Goal: Information Seeking & Learning: Learn about a topic

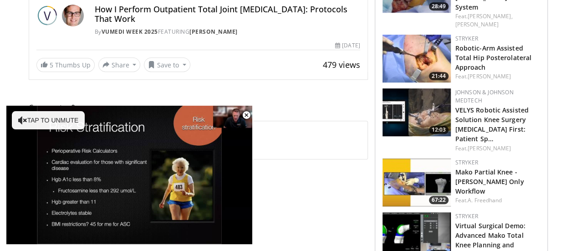
scroll to position [329, 0]
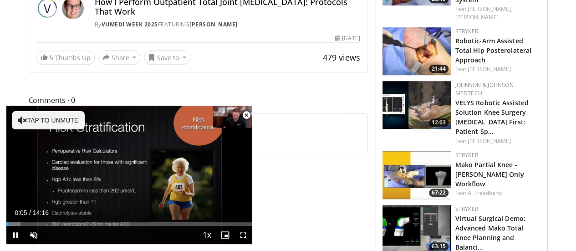
click at [246, 114] on span "Video Player" at bounding box center [246, 115] width 18 height 18
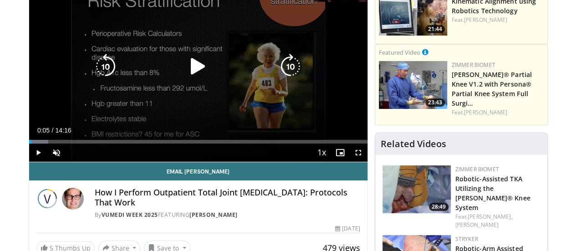
click at [186, 73] on icon "Video Player" at bounding box center [197, 66] width 25 height 25
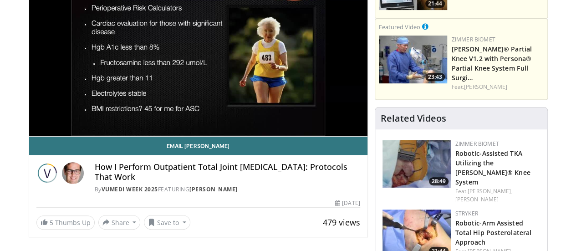
scroll to position [177, 0]
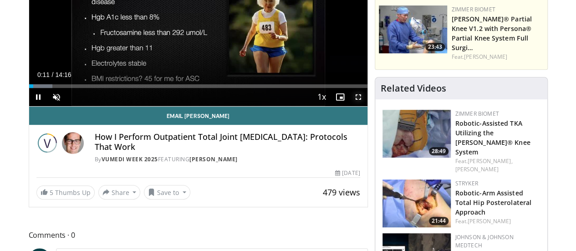
click at [367, 106] on span "Video Player" at bounding box center [358, 97] width 18 height 18
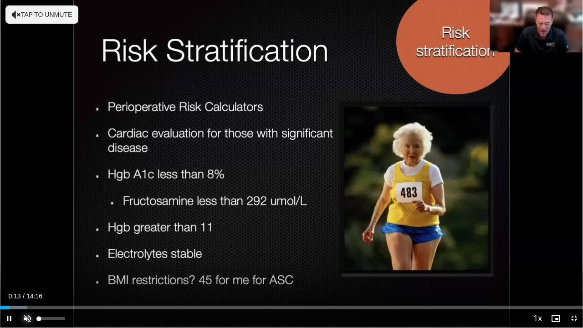
click at [28, 250] on span "Video Player" at bounding box center [27, 318] width 18 height 18
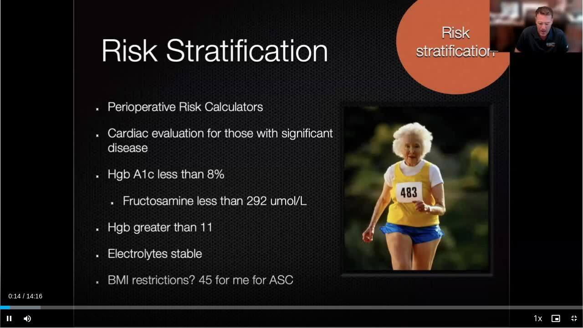
click at [28, 250] on video-js "**********" at bounding box center [291, 164] width 583 height 328
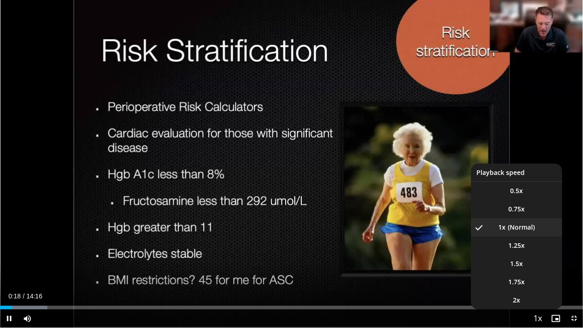
click at [537, 250] on span "Video Player" at bounding box center [537, 318] width 13 height 18
click at [537, 250] on video-js "**********" at bounding box center [291, 164] width 583 height 328
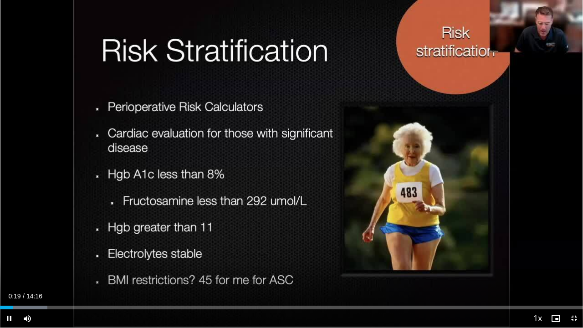
click at [537, 250] on video-js "**********" at bounding box center [291, 164] width 583 height 328
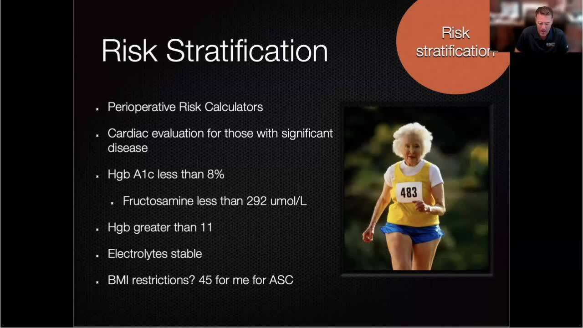
click at [522, 250] on div "10 seconds Tap to unmute" at bounding box center [291, 163] width 583 height 327
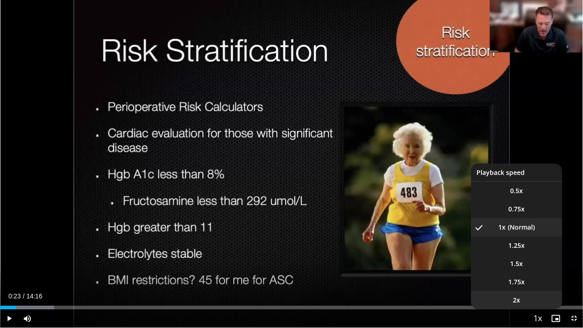
click at [526, 250] on li "2x" at bounding box center [516, 300] width 91 height 18
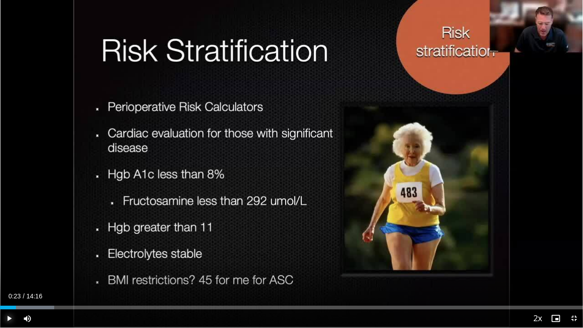
click at [9, 250] on span "Video Player" at bounding box center [9, 318] width 18 height 18
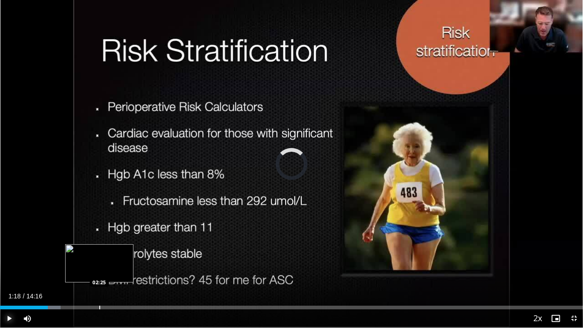
drag, startPoint x: 18, startPoint y: 305, endPoint x: 99, endPoint y: 305, distance: 81.0
click at [99, 250] on div "Progress Bar" at bounding box center [99, 307] width 1 height 4
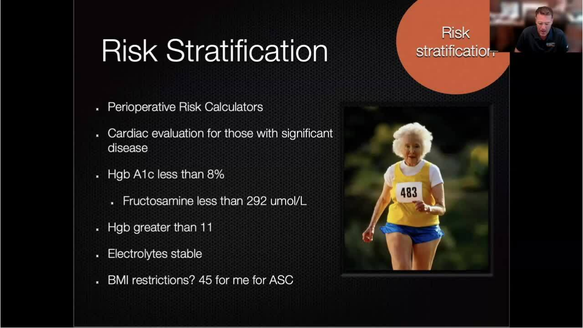
click at [99, 250] on video-js "**********" at bounding box center [291, 164] width 583 height 328
click at [99, 250] on div "10 seconds Tap to unmute" at bounding box center [291, 163] width 583 height 327
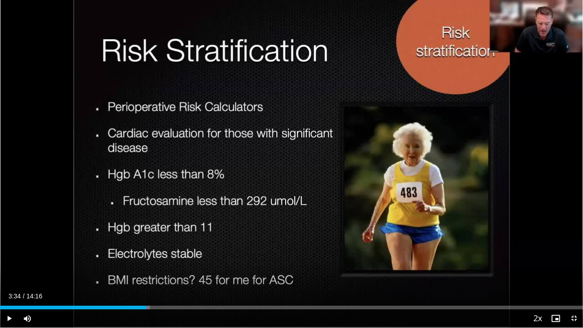
drag, startPoint x: 103, startPoint y: 308, endPoint x: 146, endPoint y: 309, distance: 42.8
click at [146, 250] on div "Current Time 3:34 / Duration 14:16 Play Skip Backward Skip Forward Mute 0% Load…" at bounding box center [291, 318] width 583 height 18
drag, startPoint x: 145, startPoint y: 309, endPoint x: 209, endPoint y: 306, distance: 63.8
click at [209, 250] on div "Current Time 3:34 / Duration 14:16 Play Skip Backward Skip Forward Mute 0% Load…" at bounding box center [291, 318] width 583 height 18
click at [209, 250] on div "Loaded : 32.43% 03:34 05:07" at bounding box center [291, 307] width 583 height 4
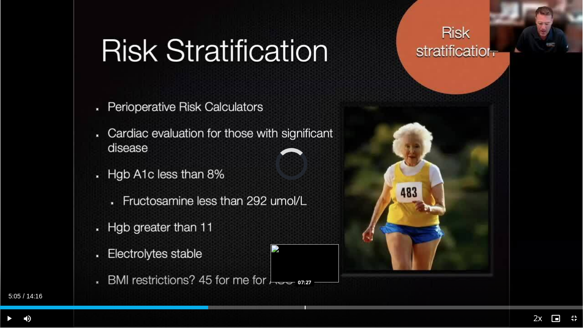
drag, startPoint x: 208, startPoint y: 306, endPoint x: 304, endPoint y: 304, distance: 96.5
click at [304, 250] on div "Loaded : 0.00% 07:26 07:27" at bounding box center [291, 304] width 583 height 9
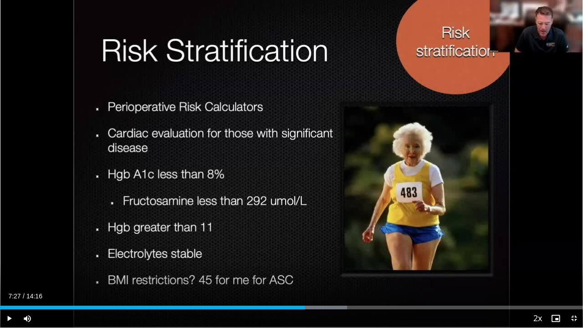
click at [304, 250] on div "Loaded : 59.55% 07:27 07:27" at bounding box center [291, 304] width 583 height 9
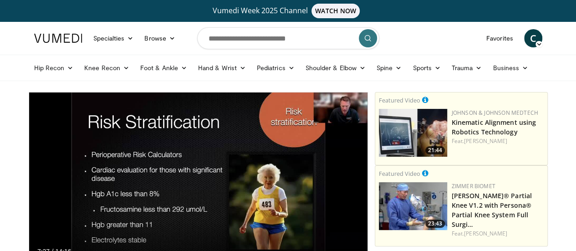
scroll to position [0, 0]
click at [97, 69] on link "Knee Recon" at bounding box center [107, 68] width 56 height 18
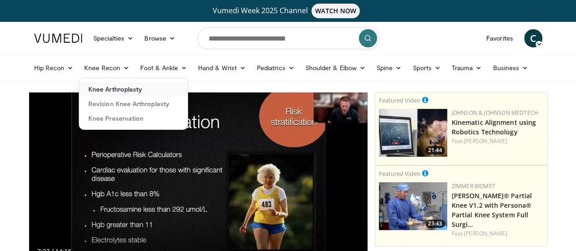
click at [103, 91] on link "Knee Arthroplasty" at bounding box center [133, 89] width 108 height 15
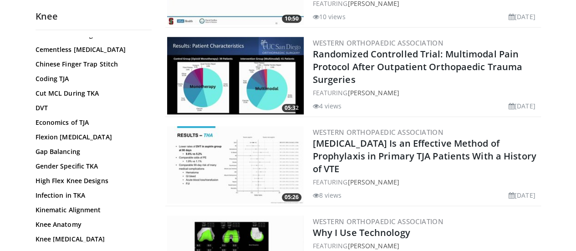
scroll to position [241, 0]
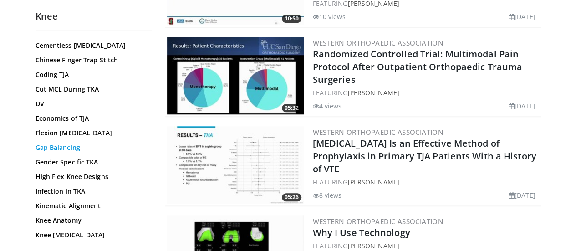
click at [47, 145] on link "Gap Balancing" at bounding box center [91, 147] width 112 height 9
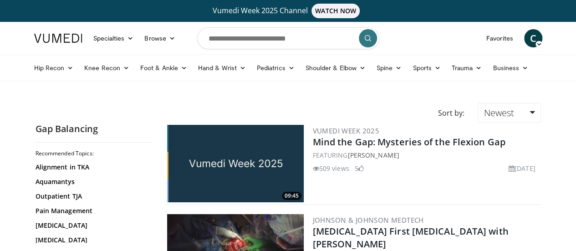
click at [257, 149] on img at bounding box center [235, 163] width 137 height 77
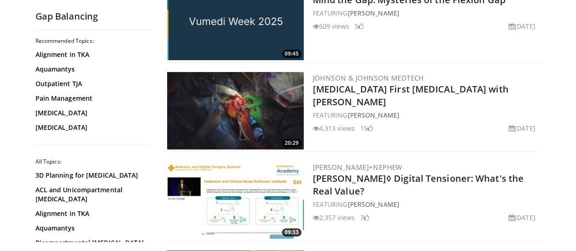
scroll to position [145, 0]
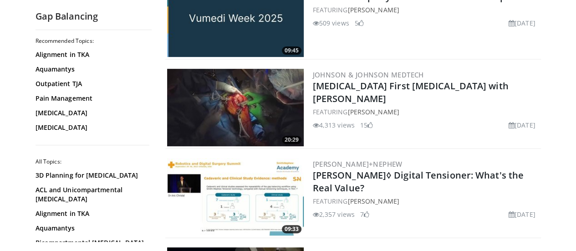
click at [248, 102] on img at bounding box center [235, 107] width 137 height 77
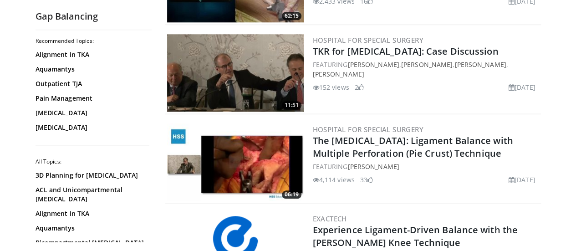
scroll to position [451, 0]
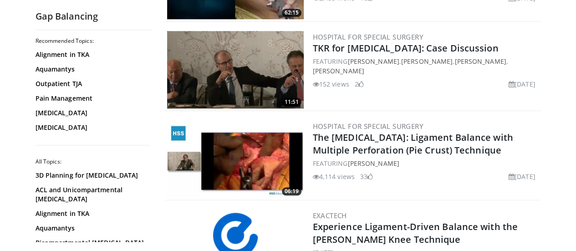
click at [234, 151] on img at bounding box center [235, 158] width 137 height 77
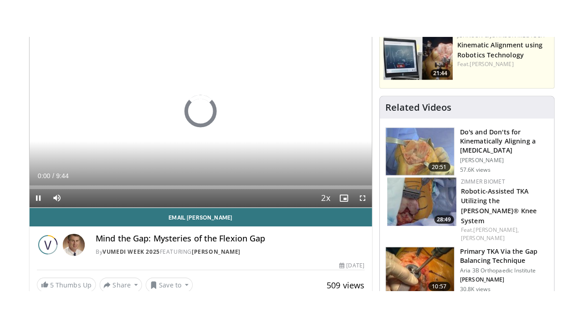
scroll to position [116, 0]
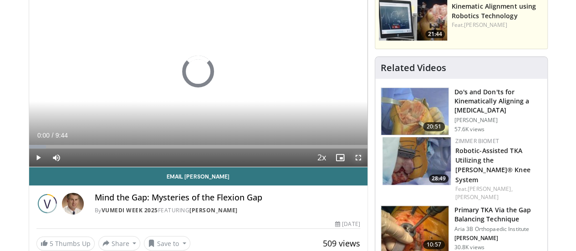
click at [366, 167] on span "Video Player" at bounding box center [358, 157] width 18 height 18
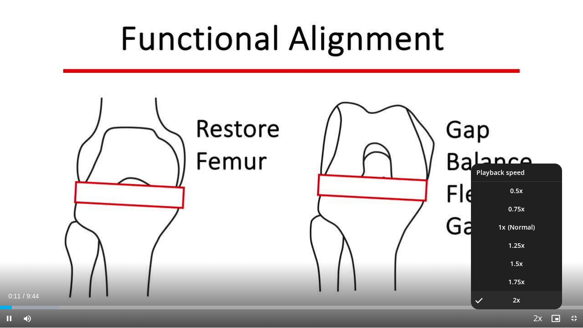
click at [538, 250] on span "Video Player" at bounding box center [537, 318] width 13 height 18
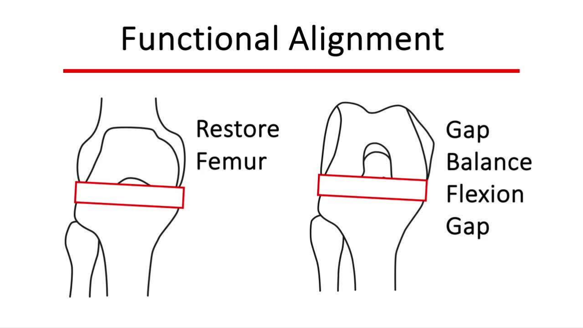
click at [538, 250] on div "10 seconds Tap to unmute" at bounding box center [291, 163] width 583 height 327
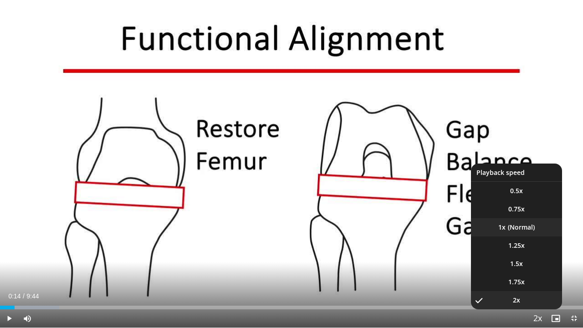
click at [517, 228] on li "1x" at bounding box center [516, 227] width 91 height 18
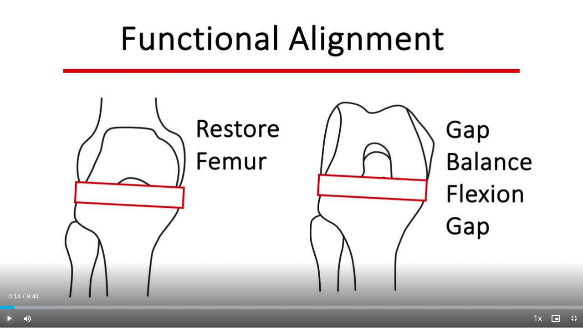
click at [12, 250] on span "Video Player" at bounding box center [9, 318] width 18 height 18
click at [8, 250] on span "Video Player" at bounding box center [9, 318] width 18 height 18
click at [7, 250] on span "Video Player" at bounding box center [9, 318] width 18 height 18
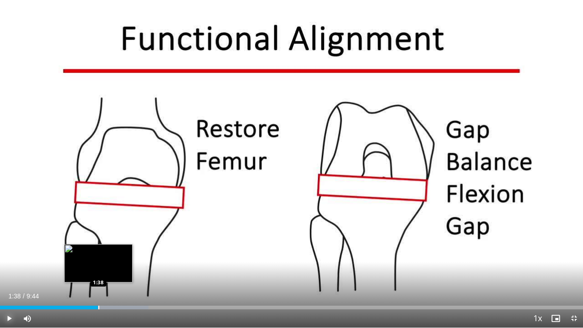
drag, startPoint x: 84, startPoint y: 307, endPoint x: 98, endPoint y: 309, distance: 14.6
click at [98, 250] on div "Progress Bar" at bounding box center [98, 307] width 1 height 4
drag, startPoint x: 98, startPoint y: 309, endPoint x: 116, endPoint y: 309, distance: 17.3
click at [116, 250] on video-js "**********" at bounding box center [291, 164] width 583 height 328
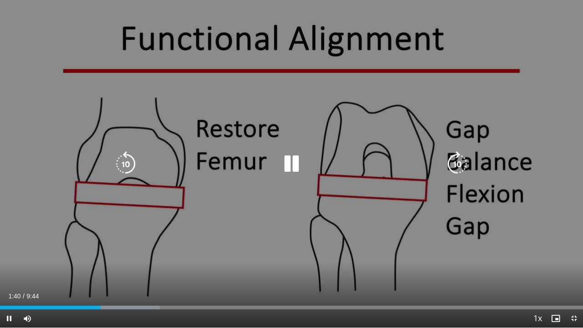
click at [116, 250] on video-js "**********" at bounding box center [291, 164] width 583 height 328
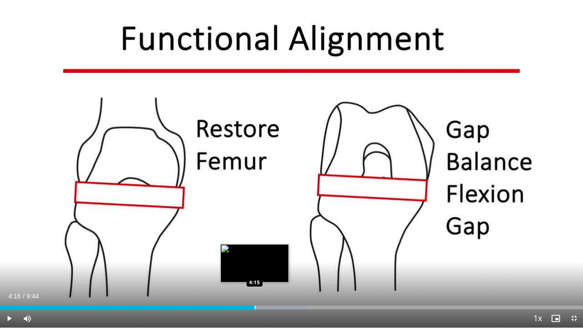
drag, startPoint x: 240, startPoint y: 309, endPoint x: 255, endPoint y: 307, distance: 15.1
click at [255, 250] on div "Progress Bar" at bounding box center [254, 307] width 1 height 4
click at [255, 250] on div "Progress Bar" at bounding box center [255, 307] width 1 height 4
drag, startPoint x: 255, startPoint y: 307, endPoint x: 268, endPoint y: 307, distance: 12.7
click at [268, 250] on div "Progress Bar" at bounding box center [267, 307] width 1 height 4
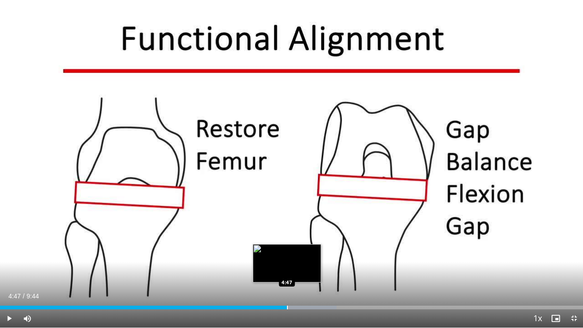
drag, startPoint x: 268, startPoint y: 307, endPoint x: 287, endPoint y: 308, distance: 19.1
click at [287, 250] on div "Progress Bar" at bounding box center [287, 307] width 1 height 4
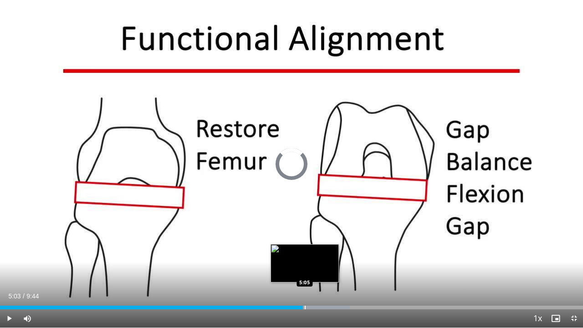
drag, startPoint x: 287, startPoint y: 308, endPoint x: 305, endPoint y: 308, distance: 18.2
click at [305, 250] on div "Progress Bar" at bounding box center [304, 307] width 1 height 4
click at [305, 250] on div "Progress Bar" at bounding box center [305, 307] width 1 height 4
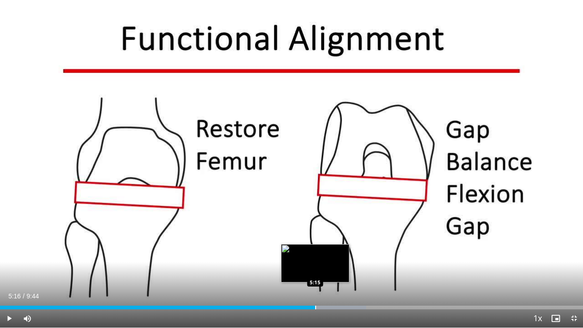
drag, startPoint x: 305, startPoint y: 308, endPoint x: 315, endPoint y: 308, distance: 10.0
click at [315, 250] on div "Progress Bar" at bounding box center [315, 307] width 1 height 4
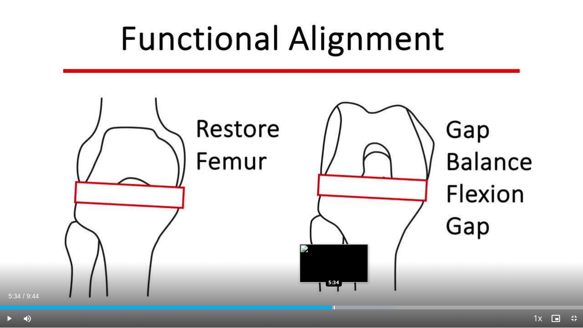
drag, startPoint x: 315, startPoint y: 308, endPoint x: 333, endPoint y: 308, distance: 18.2
click at [334, 250] on div "Progress Bar" at bounding box center [334, 307] width 1 height 4
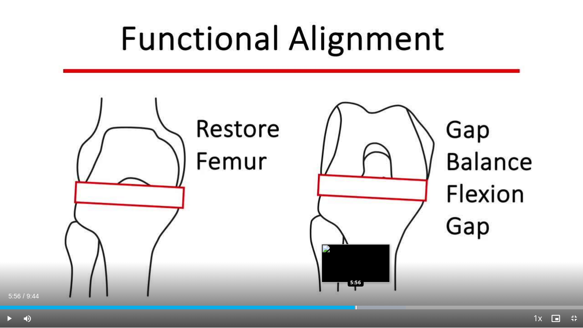
drag, startPoint x: 340, startPoint y: 308, endPoint x: 356, endPoint y: 308, distance: 15.9
click at [356, 250] on div "Loaded : 69.61% 5:55 5:56" at bounding box center [291, 307] width 583 height 4
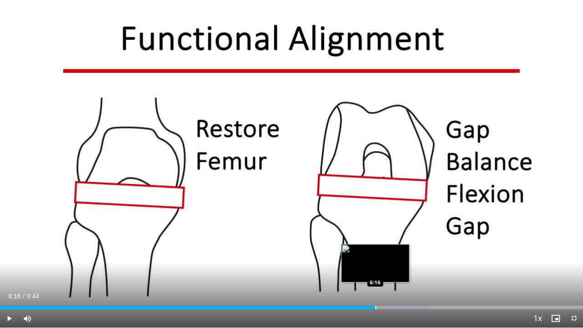
drag, startPoint x: 356, startPoint y: 308, endPoint x: 376, endPoint y: 308, distance: 20.0
click at [376, 250] on div "Loaded : 73.68% 6:16 6:16" at bounding box center [291, 307] width 583 height 4
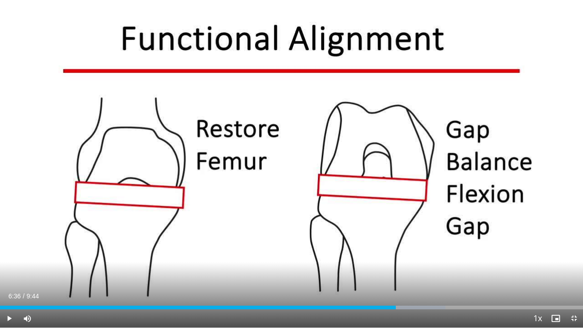
drag, startPoint x: 376, startPoint y: 308, endPoint x: 395, endPoint y: 309, distance: 19.6
click at [395, 250] on div "Current Time 6:36 / Duration 9:44 Play Skip Backward Skip Forward Mute 5% Loade…" at bounding box center [291, 318] width 583 height 18
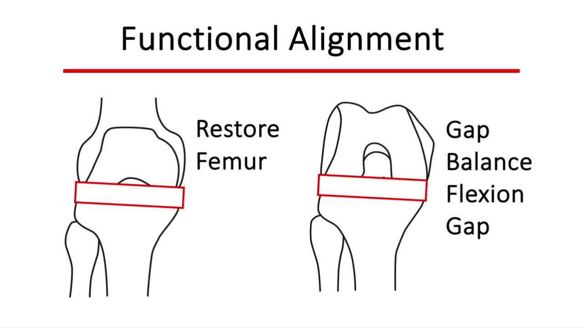
click at [395, 250] on video-js "**********" at bounding box center [291, 164] width 583 height 328
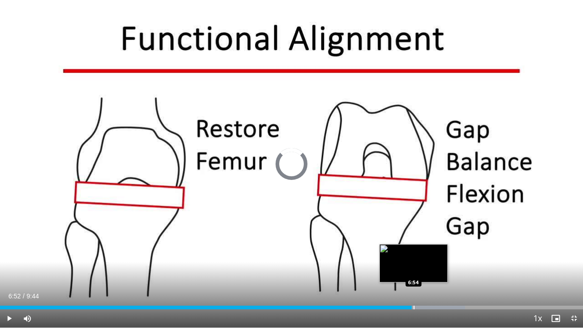
drag, startPoint x: 396, startPoint y: 307, endPoint x: 413, endPoint y: 307, distance: 16.8
click at [413, 250] on div "Progress Bar" at bounding box center [413, 307] width 1 height 4
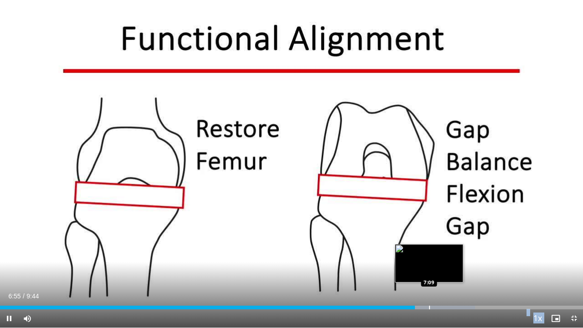
drag, startPoint x: 413, startPoint y: 307, endPoint x: 431, endPoint y: 307, distance: 17.3
click at [431, 250] on video-js "**********" at bounding box center [291, 164] width 583 height 328
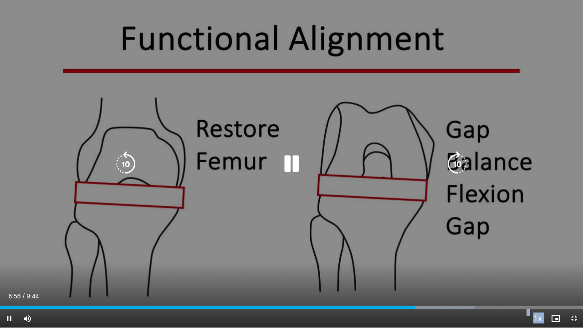
click at [431, 250] on video-js "**********" at bounding box center [291, 164] width 583 height 328
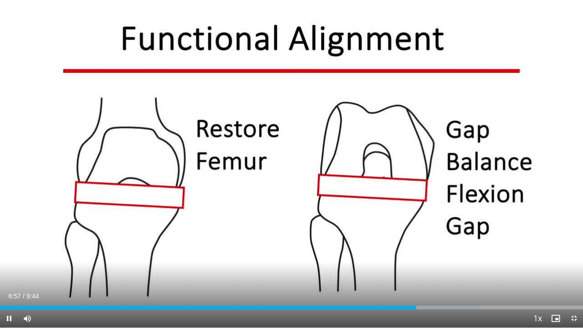
drag, startPoint x: 431, startPoint y: 307, endPoint x: 471, endPoint y: 298, distance: 41.5
click at [471, 250] on video-js "**********" at bounding box center [291, 164] width 583 height 328
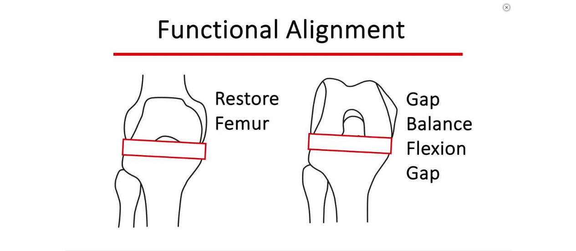
scroll to position [324, 0]
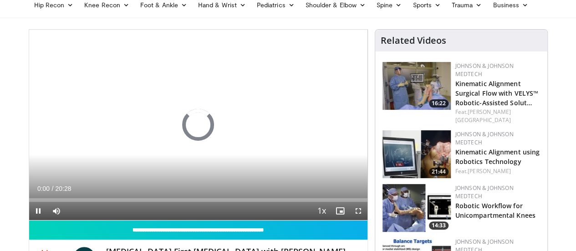
scroll to position [70, 0]
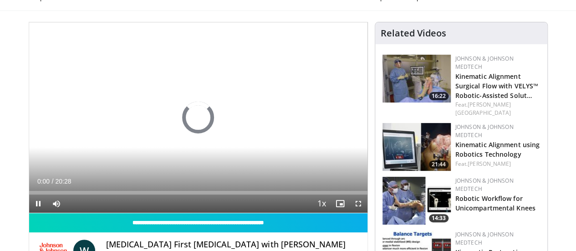
drag, startPoint x: 579, startPoint y: 19, endPoint x: 581, endPoint y: 31, distance: 12.9
click at [575, 31] on html "Vumedi Week 2025 Channel WATCH NOW Specialties Adult & Family Medicine Allergy,…" at bounding box center [288, 55] width 576 height 251
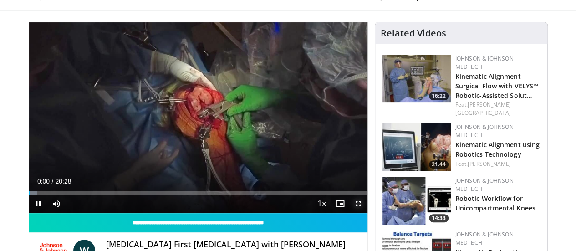
click at [367, 213] on span "Video Player" at bounding box center [358, 203] width 18 height 18
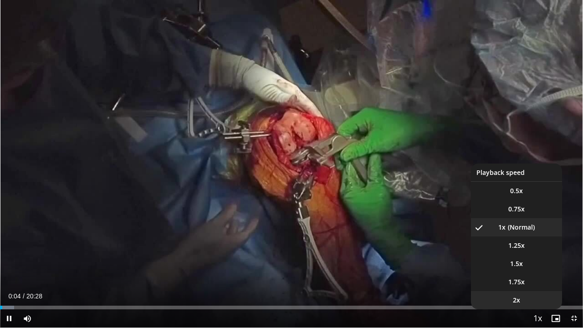
click at [518, 250] on span "2x" at bounding box center [515, 299] width 7 height 9
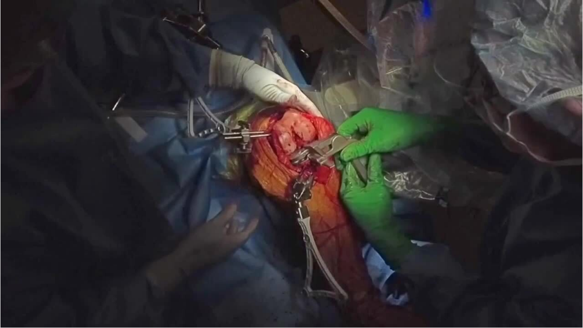
click at [518, 250] on div "10 seconds Tap to unmute" at bounding box center [291, 163] width 583 height 327
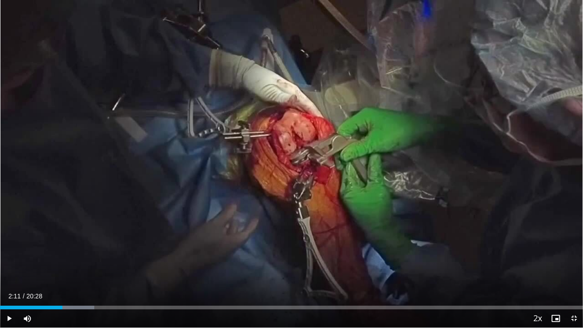
click at [518, 250] on div "Current Time 2:11 / Duration 20:28" at bounding box center [291, 296] width 583 height 8
click at [10, 250] on span "Video Player" at bounding box center [9, 318] width 18 height 18
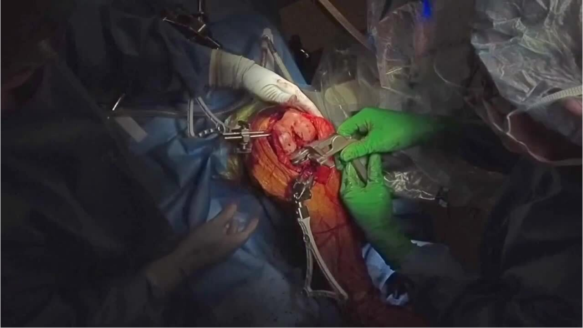
click at [10, 250] on video-js "**********" at bounding box center [291, 164] width 583 height 328
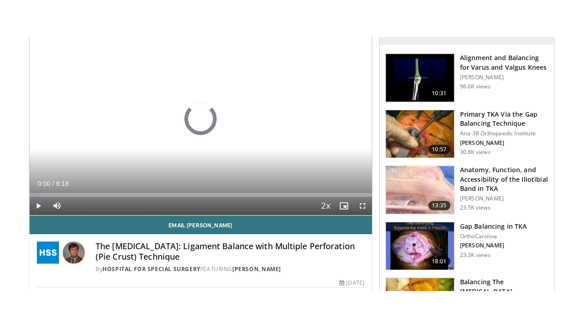
scroll to position [130, 0]
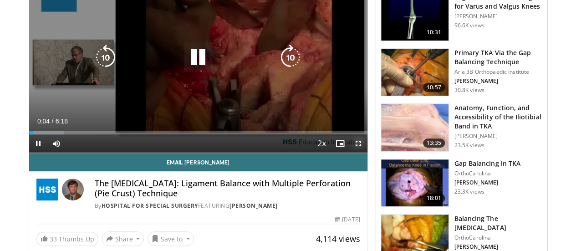
drag, startPoint x: 364, startPoint y: 163, endPoint x: 364, endPoint y: 218, distance: 55.1
click at [364, 152] on span "Video Player" at bounding box center [358, 143] width 18 height 18
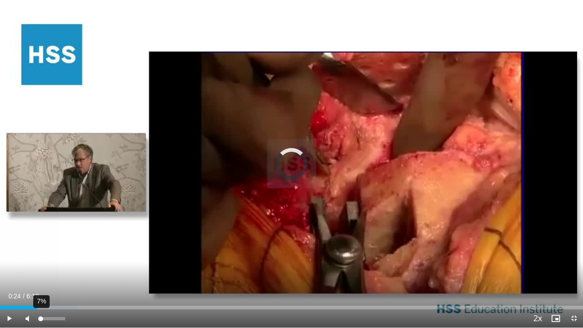
drag, startPoint x: 10, startPoint y: 308, endPoint x: 40, endPoint y: 310, distance: 30.2
click at [40, 250] on div "Current Time 0:24 / Duration 6:18 Play Skip Backward Skip Forward Mute 7% Loade…" at bounding box center [291, 318] width 583 height 18
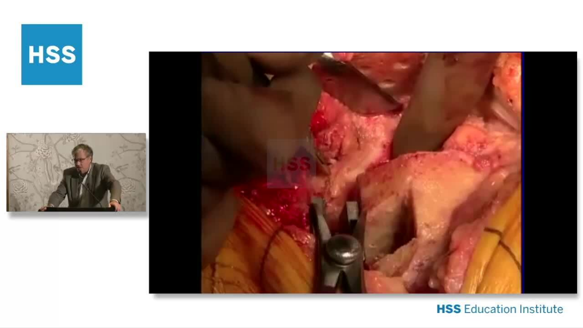
click at [96, 238] on div "10 seconds Tap to unmute" at bounding box center [291, 163] width 583 height 327
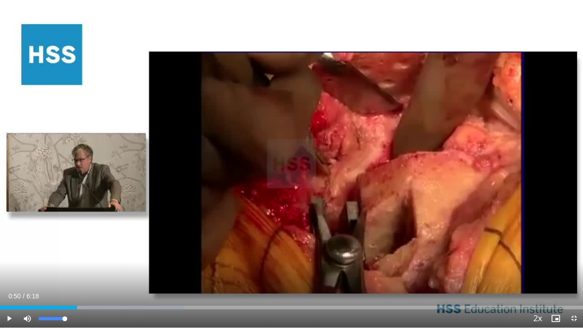
drag, startPoint x: 43, startPoint y: 317, endPoint x: 79, endPoint y: 317, distance: 36.0
click at [79, 250] on div "Mute 100%" at bounding box center [50, 318] width 64 height 18
click at [10, 250] on span "Video Player" at bounding box center [9, 318] width 18 height 18
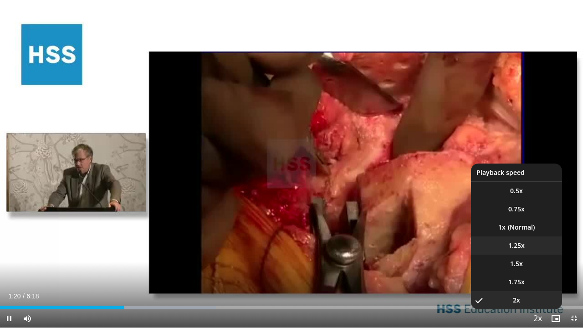
click at [524, 245] on span "1.25x" at bounding box center [516, 245] width 16 height 9
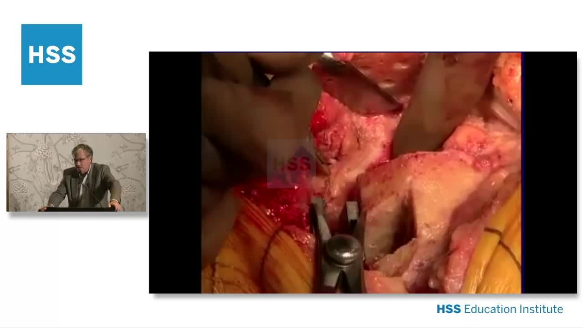
click at [514, 227] on div "10 seconds Tap to unmute" at bounding box center [291, 163] width 583 height 327
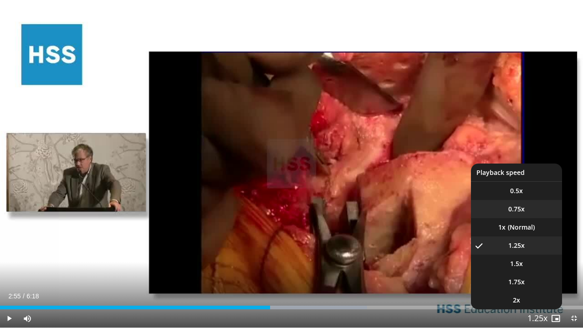
click at [513, 208] on span "0.75x" at bounding box center [516, 208] width 16 height 9
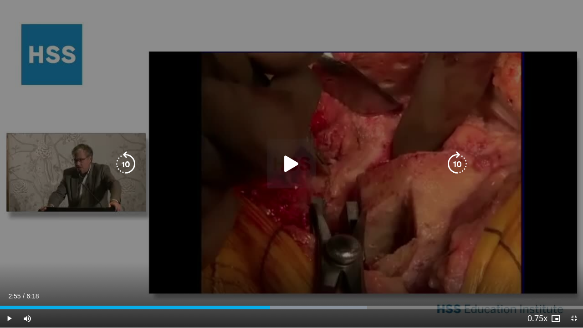
click at [290, 164] on icon "Video Player" at bounding box center [291, 163] width 25 height 25
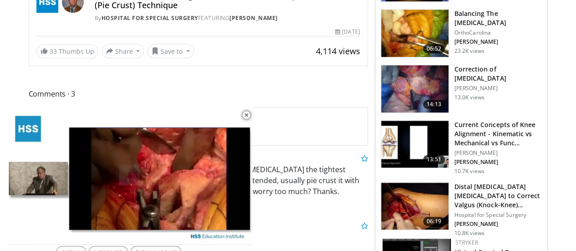
scroll to position [331, 0]
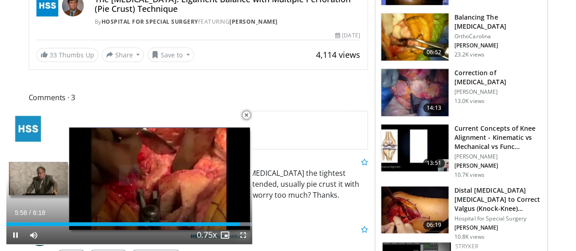
click at [241, 235] on span "Video Player" at bounding box center [243, 235] width 18 height 18
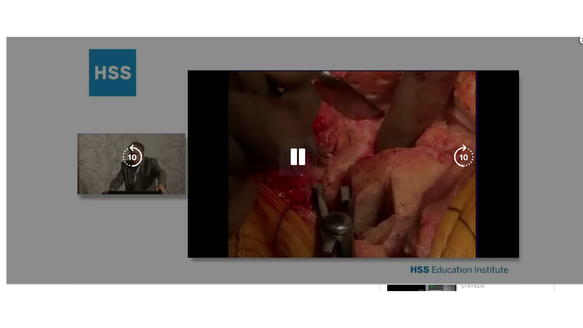
scroll to position [124, 0]
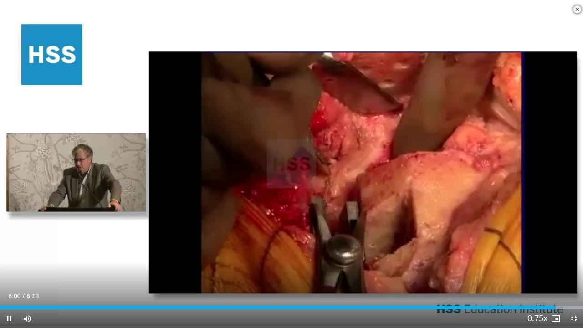
click at [575, 8] on span "Video Player" at bounding box center [577, 9] width 18 height 18
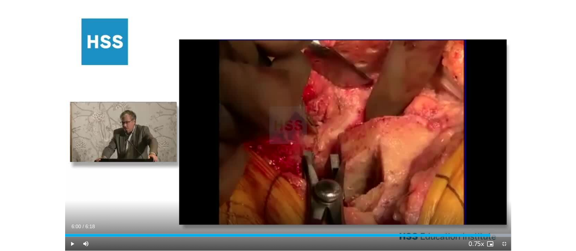
scroll to position [331, 0]
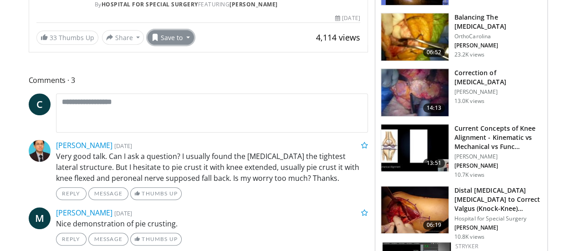
click at [163, 45] on button "Save to" at bounding box center [170, 37] width 46 height 15
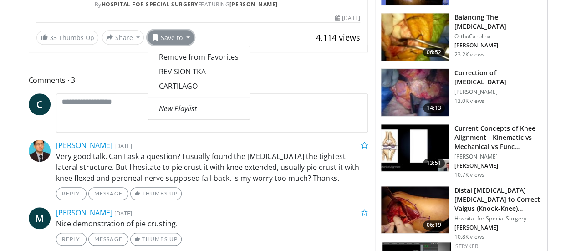
click at [163, 45] on button "Save to" at bounding box center [170, 37] width 46 height 15
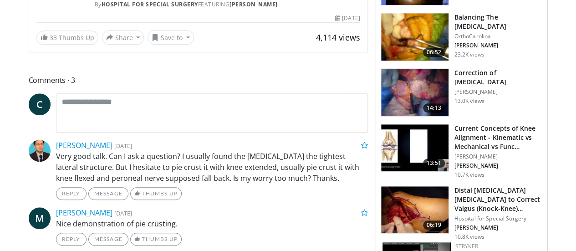
click at [428, 28] on img at bounding box center [414, 36] width 67 height 47
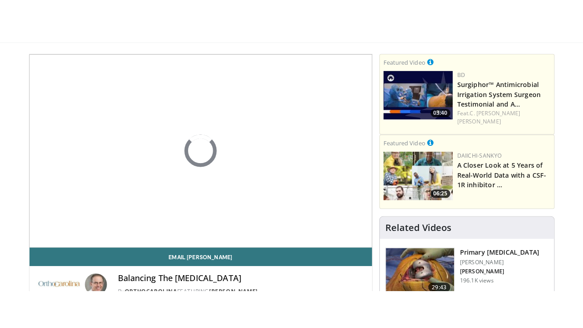
scroll to position [109, 0]
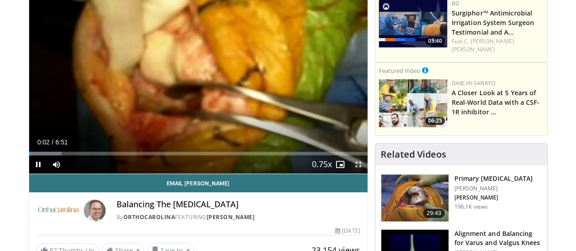
click at [366, 173] on span "Video Player" at bounding box center [358, 164] width 18 height 18
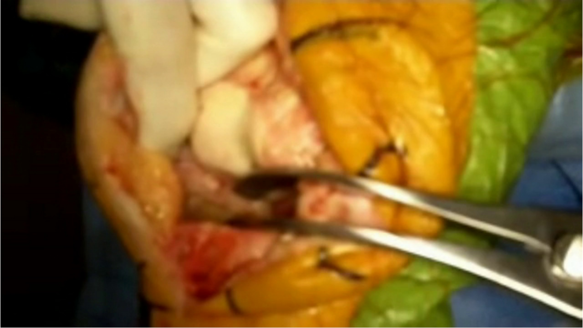
click at [519, 250] on div "Current Time 0:31 / Duration 6:51" at bounding box center [291, 314] width 583 height 8
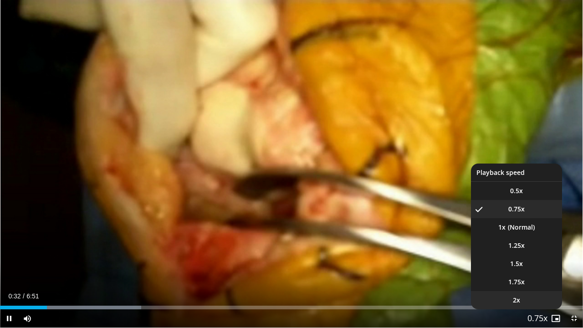
click at [519, 250] on span "2x" at bounding box center [515, 299] width 7 height 9
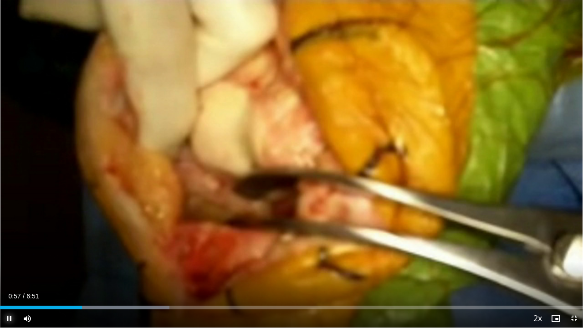
click at [10, 250] on span "Video Player" at bounding box center [9, 318] width 18 height 18
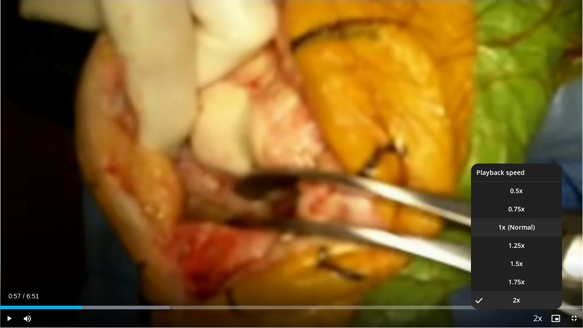
click at [516, 223] on li "1x" at bounding box center [516, 227] width 91 height 18
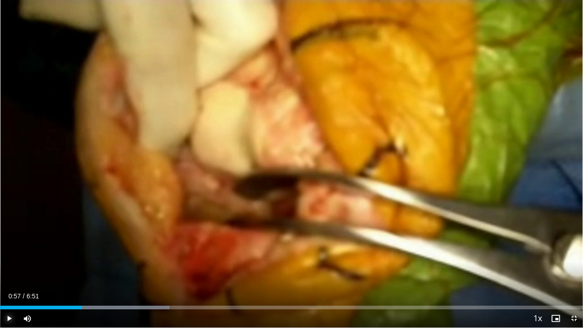
click at [7, 250] on span "Video Player" at bounding box center [9, 318] width 18 height 18
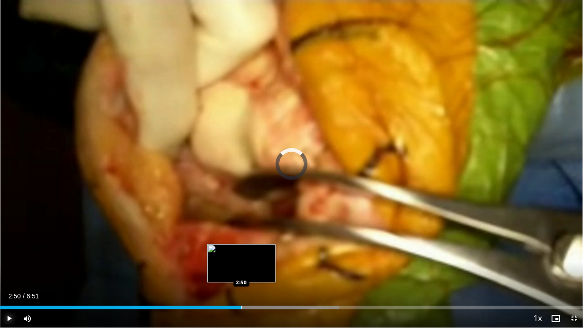
click at [242, 250] on div "Progress Bar" at bounding box center [241, 307] width 1 height 4
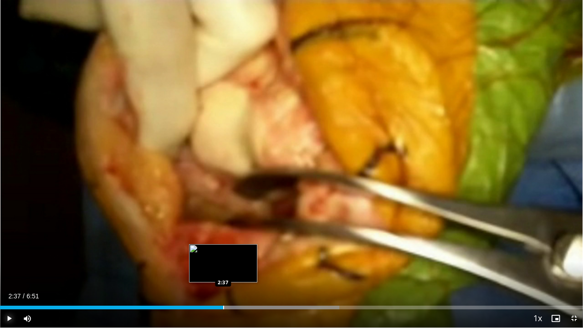
drag, startPoint x: 242, startPoint y: 307, endPoint x: 223, endPoint y: 307, distance: 18.7
click at [223, 250] on div "Progress Bar" at bounding box center [223, 307] width 1 height 4
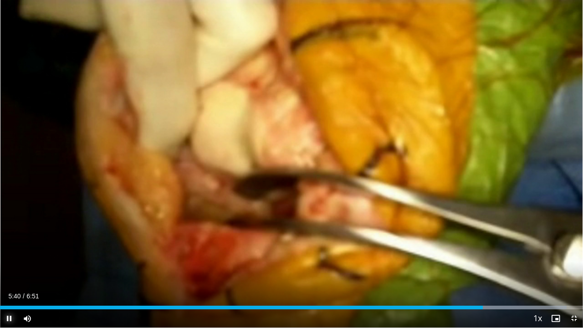
click at [7, 250] on span "Video Player" at bounding box center [9, 318] width 18 height 18
click at [6, 250] on span "Video Player" at bounding box center [9, 318] width 18 height 18
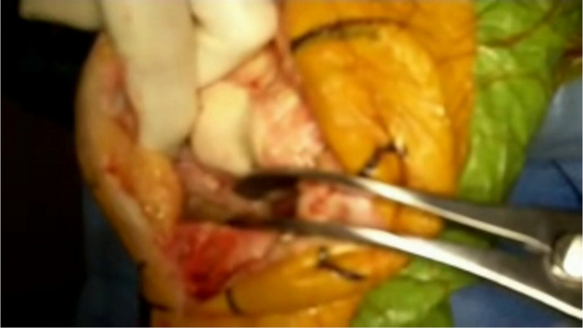
click at [6, 250] on video-js "**********" at bounding box center [291, 164] width 583 height 328
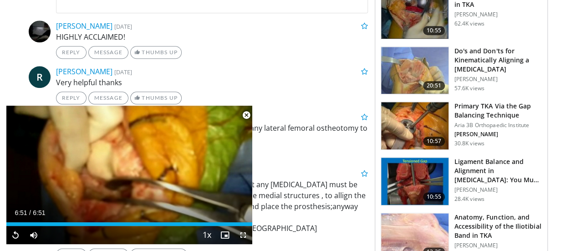
scroll to position [470, 0]
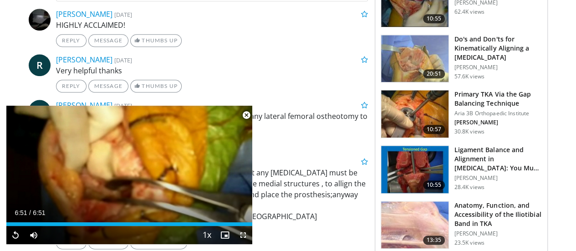
click at [424, 152] on img at bounding box center [414, 169] width 67 height 47
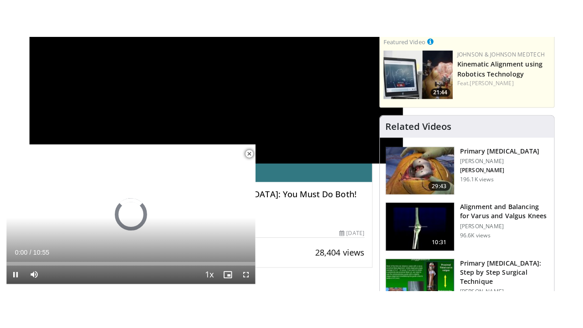
scroll to position [135, 0]
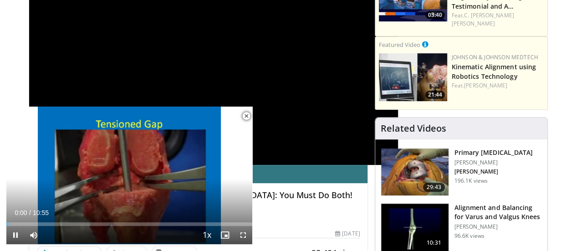
click at [245, 117] on span "Video Player" at bounding box center [246, 116] width 18 height 18
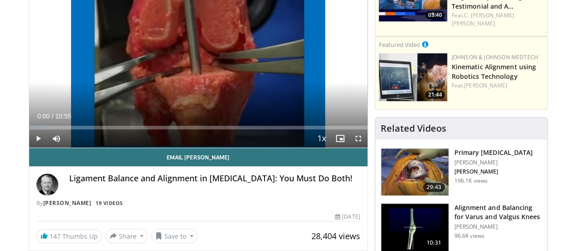
click at [245, 117] on div "10 seconds Tap to unmute" at bounding box center [198, 52] width 338 height 190
click at [367, 147] on span "Video Player" at bounding box center [358, 138] width 18 height 18
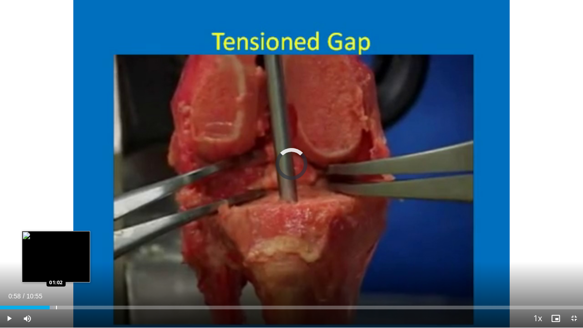
drag, startPoint x: 8, startPoint y: 306, endPoint x: 62, endPoint y: 301, distance: 54.4
click at [62, 250] on div "Loaded : 9.07% 01:01 01:02" at bounding box center [291, 304] width 583 height 9
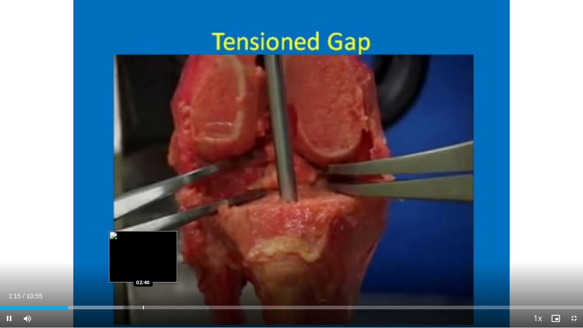
drag, startPoint x: 65, startPoint y: 309, endPoint x: 143, endPoint y: 308, distance: 77.8
click at [143, 250] on div "Current Time 1:15 / Duration 10:55 Pause Skip Backward Skip Forward Mute 0% Loa…" at bounding box center [291, 318] width 583 height 18
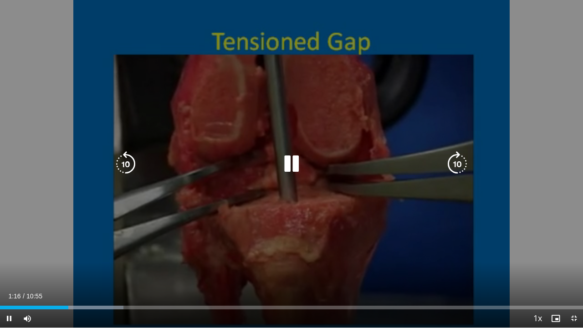
click at [143, 250] on video-js "**********" at bounding box center [291, 164] width 583 height 328
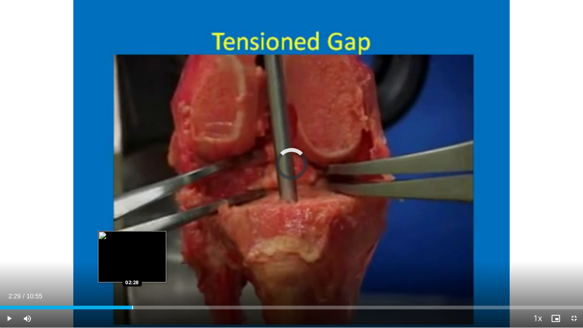
click at [133, 250] on div "Loaded : 22.71% 02:29 02:28" at bounding box center [291, 307] width 583 height 4
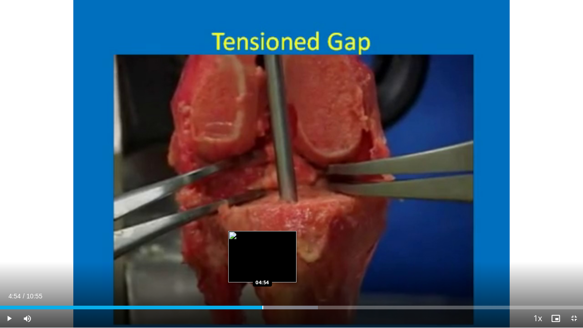
drag, startPoint x: 137, startPoint y: 307, endPoint x: 262, endPoint y: 305, distance: 125.2
click at [262, 250] on div "Loaded : 54.51% 04:54 04:54" at bounding box center [291, 304] width 583 height 9
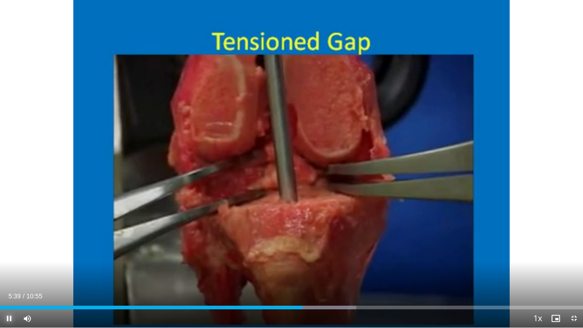
click at [10, 250] on span "Video Player" at bounding box center [9, 318] width 18 height 18
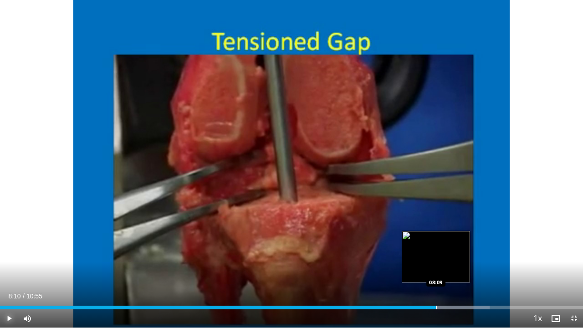
drag, startPoint x: 399, startPoint y: 308, endPoint x: 436, endPoint y: 308, distance: 37.8
click at [436, 250] on div "Loaded : 83.97% 08:10 08:09" at bounding box center [291, 307] width 583 height 4
click at [436, 250] on div "Progress Bar" at bounding box center [436, 307] width 1 height 4
drag, startPoint x: 436, startPoint y: 308, endPoint x: 446, endPoint y: 308, distance: 9.1
click at [446, 250] on div "Progress Bar" at bounding box center [446, 307] width 1 height 4
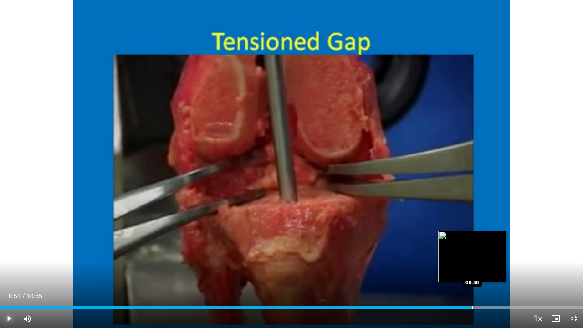
drag, startPoint x: 446, startPoint y: 308, endPoint x: 472, endPoint y: 308, distance: 26.9
click at [472, 250] on div "Progress Bar" at bounding box center [472, 307] width 1 height 4
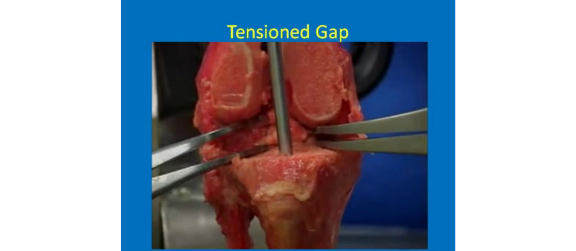
scroll to position [343, 0]
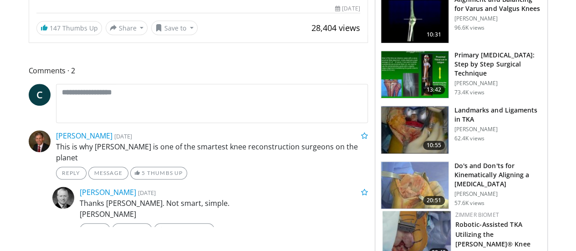
click at [427, 121] on img at bounding box center [414, 129] width 67 height 47
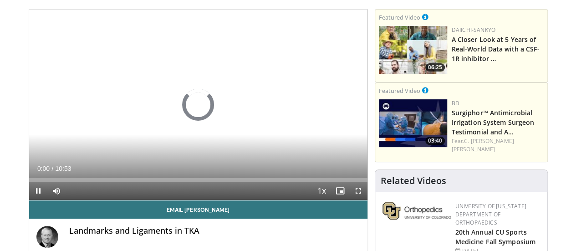
scroll to position [135, 0]
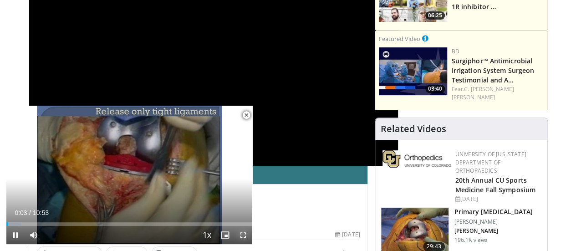
click at [242, 235] on span "Video Player" at bounding box center [243, 235] width 18 height 18
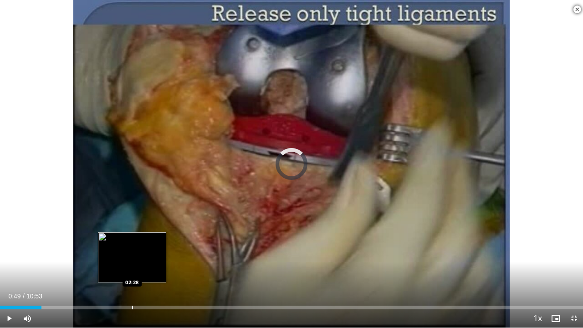
drag, startPoint x: 6, startPoint y: 307, endPoint x: 133, endPoint y: 304, distance: 127.0
click at [133, 250] on div "Loaded : 0.00% 02:27 02:28" at bounding box center [291, 304] width 583 height 9
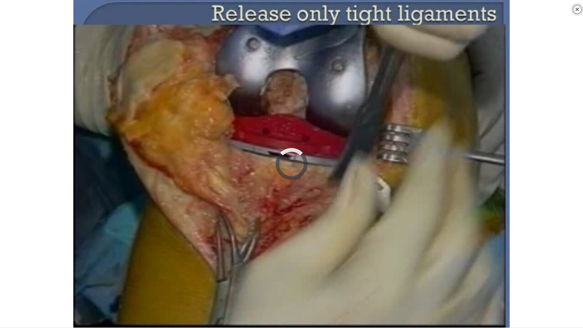
click at [133, 250] on video-js "**********" at bounding box center [291, 164] width 583 height 328
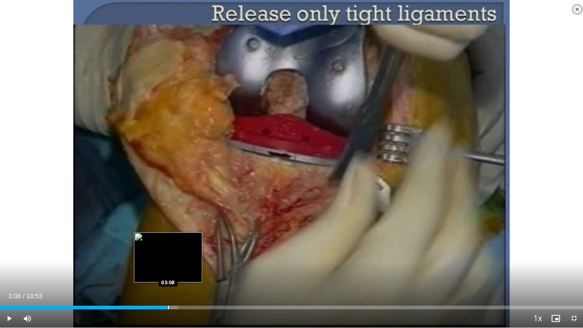
drag, startPoint x: 137, startPoint y: 306, endPoint x: 168, endPoint y: 306, distance: 31.4
click at [168, 250] on div "Progress Bar" at bounding box center [168, 307] width 1 height 4
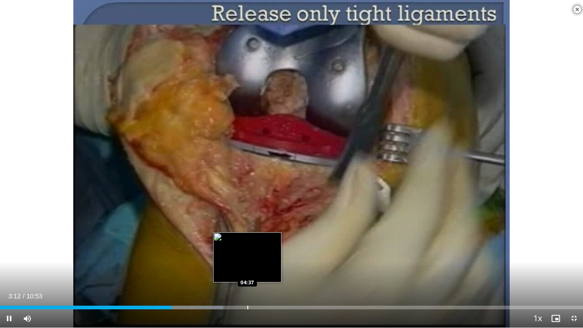
drag, startPoint x: 168, startPoint y: 306, endPoint x: 247, endPoint y: 301, distance: 78.9
click at [247, 250] on video-js "**********" at bounding box center [291, 164] width 583 height 328
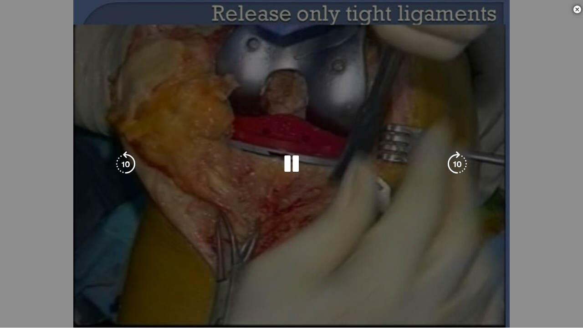
click at [247, 250] on video-js "**********" at bounding box center [291, 164] width 583 height 328
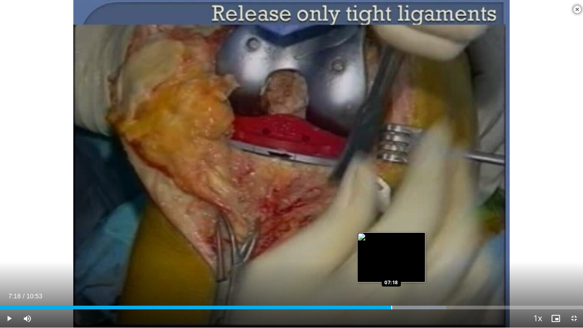
drag, startPoint x: 173, startPoint y: 307, endPoint x: 391, endPoint y: 303, distance: 218.0
click at [391, 250] on div "Loaded : 76.53% 07:18 07:18" at bounding box center [291, 304] width 583 height 9
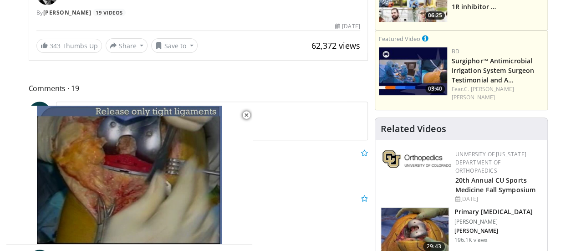
drag, startPoint x: 582, startPoint y: 41, endPoint x: 314, endPoint y: 203, distance: 314.1
click at [314, 204] on p "Perfect Good job" at bounding box center [212, 215] width 312 height 22
drag, startPoint x: 578, startPoint y: 40, endPoint x: 346, endPoint y: 148, distance: 255.5
click at [346, 148] on div "salvador arteaga 3 years, 4 months ago" at bounding box center [211, 152] width 325 height 11
drag, startPoint x: 74, startPoint y: 6, endPoint x: 332, endPoint y: 185, distance: 314.2
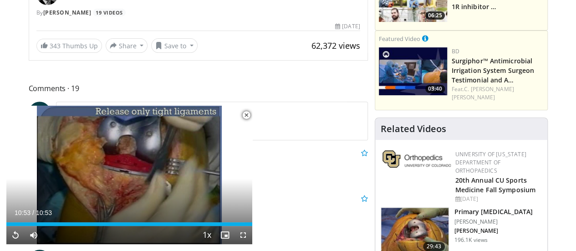
drag, startPoint x: 21, startPoint y: 2, endPoint x: 288, endPoint y: 154, distance: 306.8
click at [288, 154] on div "salvador arteaga 3 years, 4 months ago" at bounding box center [211, 152] width 325 height 11
drag, startPoint x: 579, startPoint y: 40, endPoint x: 243, endPoint y: 113, distance: 343.8
click at [241, 113] on span "Video Player" at bounding box center [246, 115] width 18 height 18
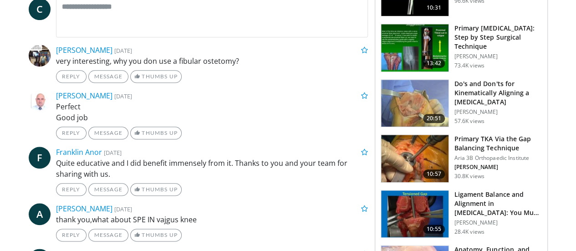
scroll to position [434, 0]
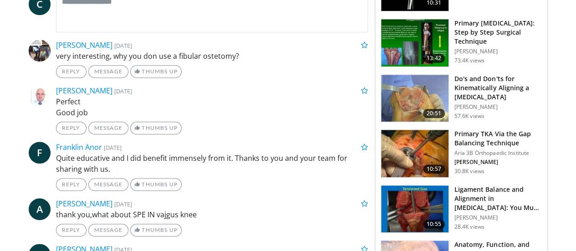
click at [412, 130] on img at bounding box center [414, 153] width 67 height 47
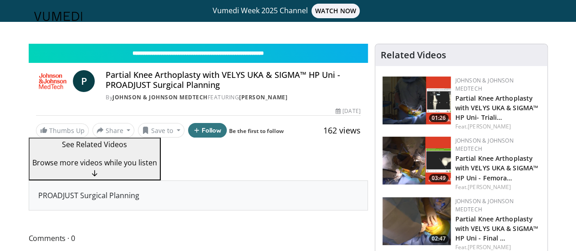
drag, startPoint x: 581, startPoint y: 21, endPoint x: 287, endPoint y: 207, distance: 348.0
click at [287, 207] on div "PROADJUST Surgical Planning" at bounding box center [198, 195] width 338 height 29
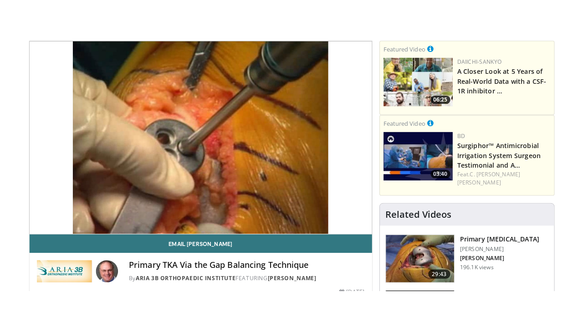
scroll to position [98, 0]
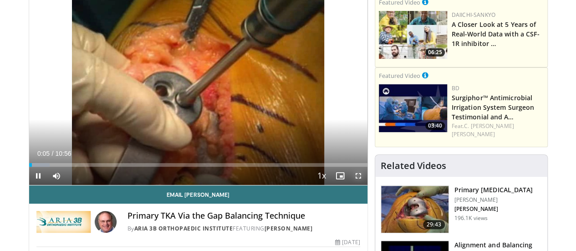
click at [364, 185] on span "Video Player" at bounding box center [358, 176] width 18 height 18
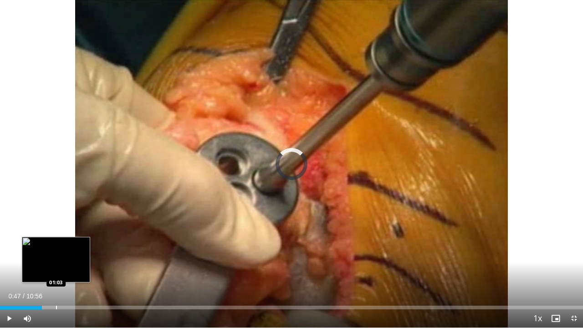
drag, startPoint x: 6, startPoint y: 307, endPoint x: 56, endPoint y: 305, distance: 49.6
click at [56, 250] on div "Loaded : 0.00% 01:03 01:03" at bounding box center [291, 307] width 583 height 4
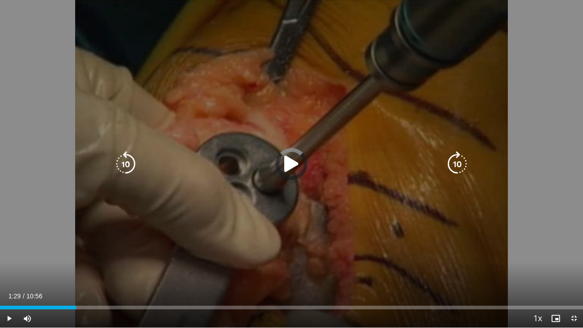
drag, startPoint x: 56, startPoint y: 305, endPoint x: 95, endPoint y: 300, distance: 39.1
click at [95, 250] on video-js "**********" at bounding box center [291, 164] width 583 height 328
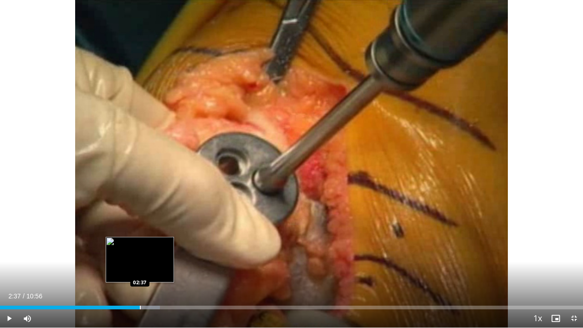
drag, startPoint x: 100, startPoint y: 305, endPoint x: 140, endPoint y: 303, distance: 39.7
click at [140, 250] on div "Loaded : 27.43% 02:37 02:37" at bounding box center [291, 304] width 583 height 9
drag, startPoint x: 144, startPoint y: 305, endPoint x: 137, endPoint y: 305, distance: 7.7
click at [137, 250] on div "Loaded : 34.96% 02:33 02:33" at bounding box center [291, 304] width 583 height 9
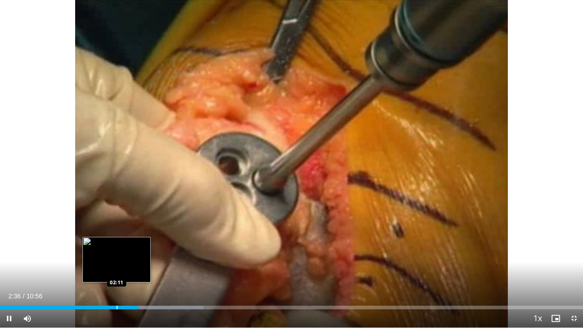
drag, startPoint x: 137, startPoint y: 305, endPoint x: 116, endPoint y: 305, distance: 20.5
click at [116, 250] on video-js "**********" at bounding box center [291, 164] width 583 height 328
drag, startPoint x: 139, startPoint y: 308, endPoint x: 123, endPoint y: 306, distance: 16.0
click at [123, 250] on div "Loaded : 34.96% 02:18 02:19" at bounding box center [291, 307] width 583 height 4
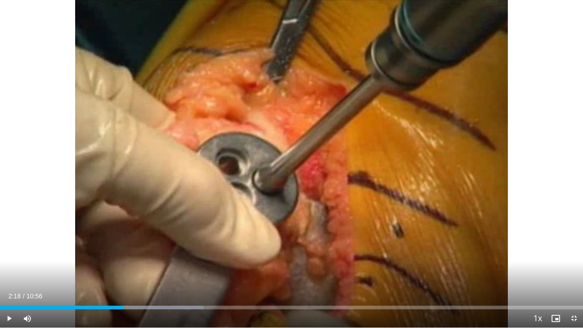
click at [123, 250] on div "Progress Bar" at bounding box center [123, 307] width 1 height 4
click at [123, 250] on video-js "**********" at bounding box center [291, 164] width 583 height 328
drag, startPoint x: 125, startPoint y: 307, endPoint x: 114, endPoint y: 307, distance: 10.9
click at [114, 250] on div "Loaded : 19.81% 02:08 02:08" at bounding box center [291, 307] width 583 height 4
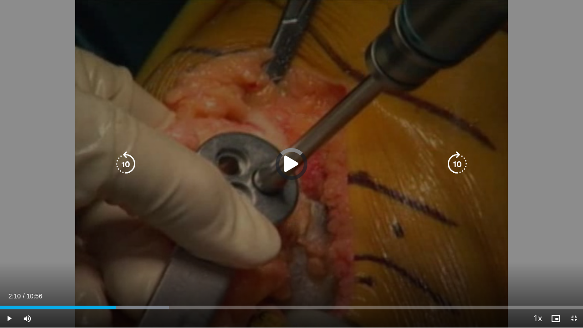
click at [0, 0] on div "Progress Bar" at bounding box center [0, 0] width 0 height 0
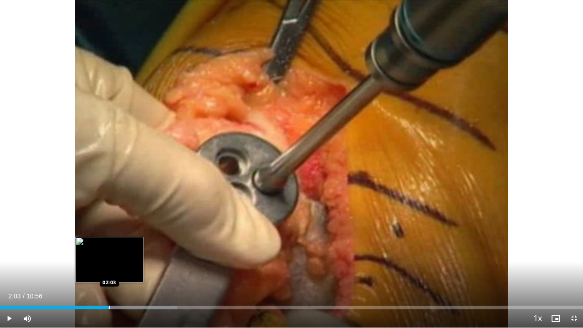
drag, startPoint x: 117, startPoint y: 307, endPoint x: 109, endPoint y: 306, distance: 7.3
click at [109, 250] on div "Loaded : 30.40% 02:03 02:03" at bounding box center [291, 307] width 583 height 4
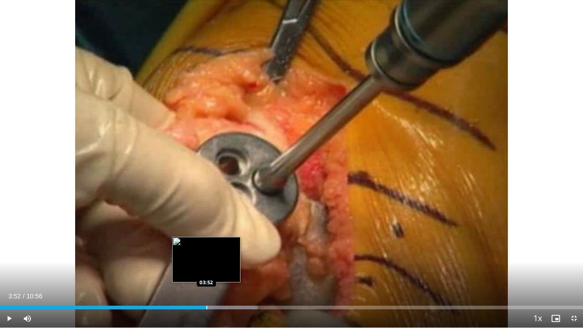
drag, startPoint x: 122, startPoint y: 306, endPoint x: 206, endPoint y: 307, distance: 83.7
click at [206, 250] on div "Progress Bar" at bounding box center [206, 307] width 1 height 4
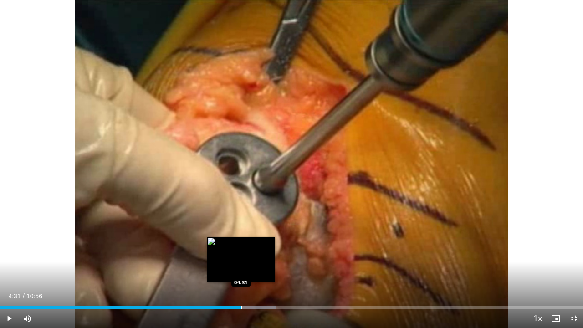
drag, startPoint x: 208, startPoint y: 307, endPoint x: 241, endPoint y: 304, distance: 32.9
click at [241, 250] on div "Loaded : 47.25% 04:31 04:31" at bounding box center [291, 304] width 583 height 9
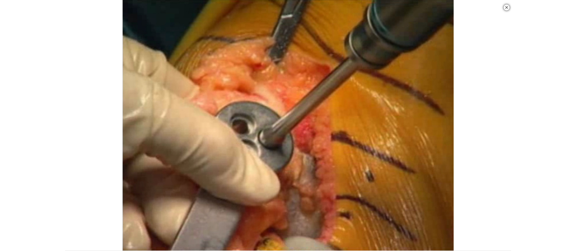
scroll to position [306, 0]
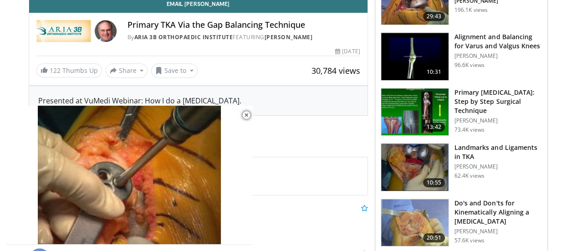
drag, startPoint x: 578, startPoint y: 66, endPoint x: 552, endPoint y: 17, distance: 56.0
click at [532, 17] on div "Primary Total Knee Replacement Merrill A Ritter M. Berend 196.1K views" at bounding box center [493, 1] width 78 height 48
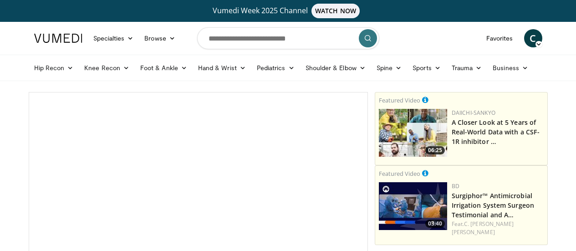
scroll to position [418, 0]
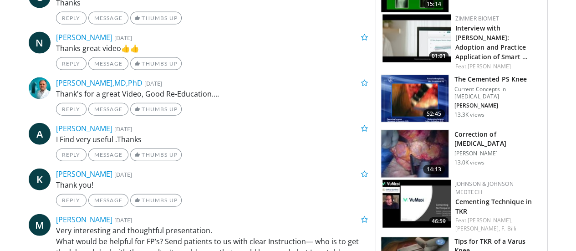
scroll to position [958, 0]
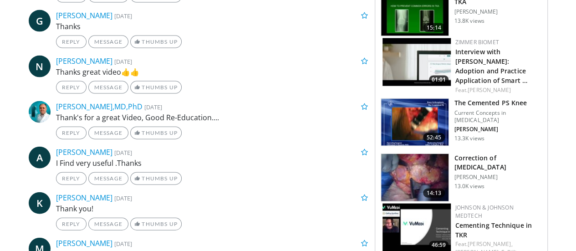
click at [420, 154] on img at bounding box center [414, 177] width 67 height 47
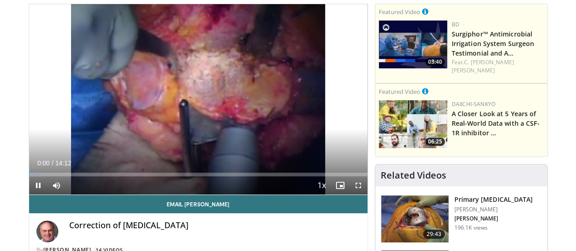
scroll to position [90, 0]
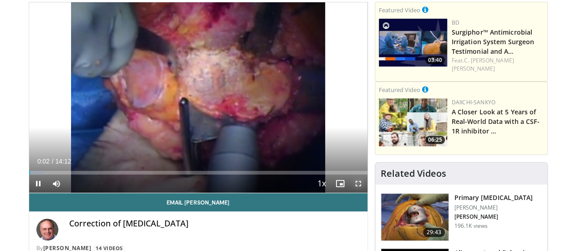
click at [365, 193] on span "Video Player" at bounding box center [358, 183] width 18 height 18
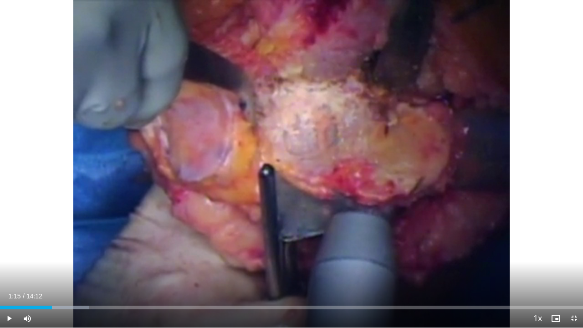
drag, startPoint x: 23, startPoint y: 308, endPoint x: 53, endPoint y: 310, distance: 30.1
click at [53, 250] on div "Current Time 1:15 / Duration 14:12 Play Skip Backward Skip Forward Mute Loaded …" at bounding box center [291, 318] width 583 height 18
drag, startPoint x: 58, startPoint y: 309, endPoint x: 66, endPoint y: 309, distance: 8.2
click at [66, 250] on div "Current Time 1:24 / Duration 14:12 Pause Skip Backward Skip Forward Mute Loaded…" at bounding box center [291, 318] width 583 height 18
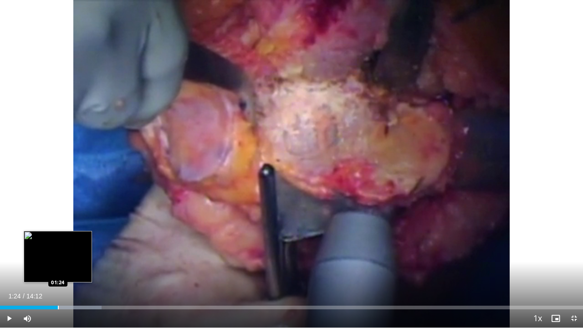
click at [58, 250] on div "Progress Bar" at bounding box center [58, 307] width 1 height 4
